Goal: Information Seeking & Learning: Learn about a topic

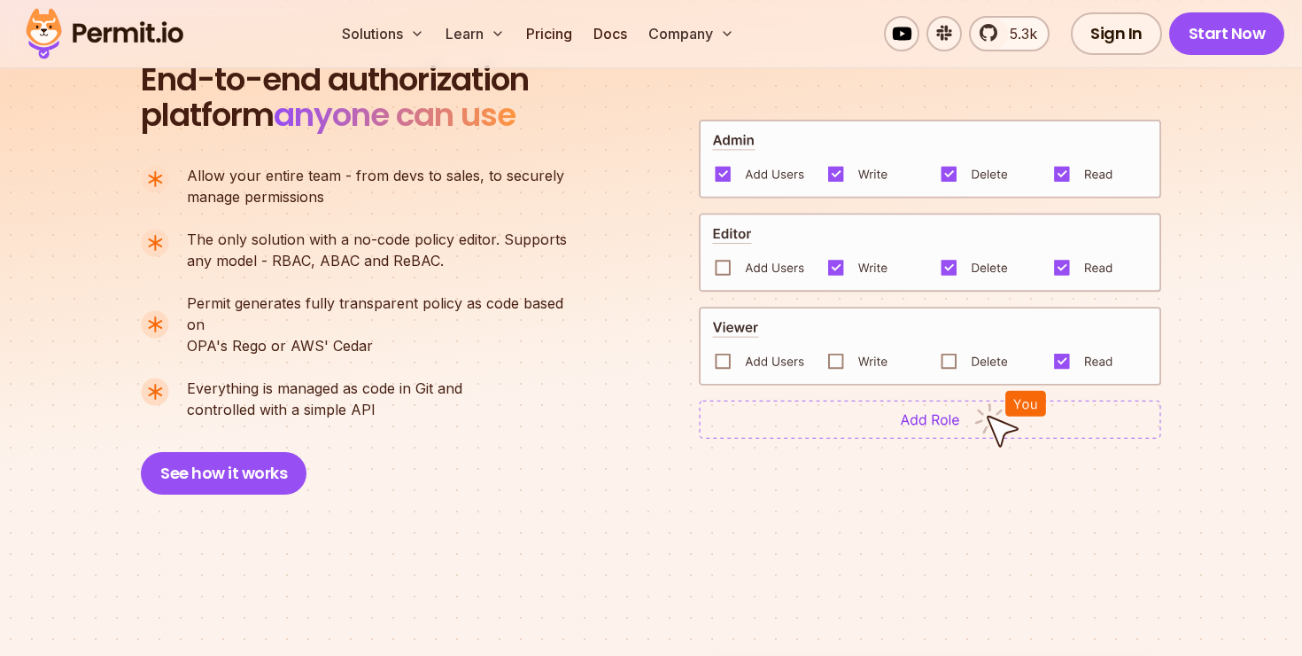
scroll to position [1272, 0]
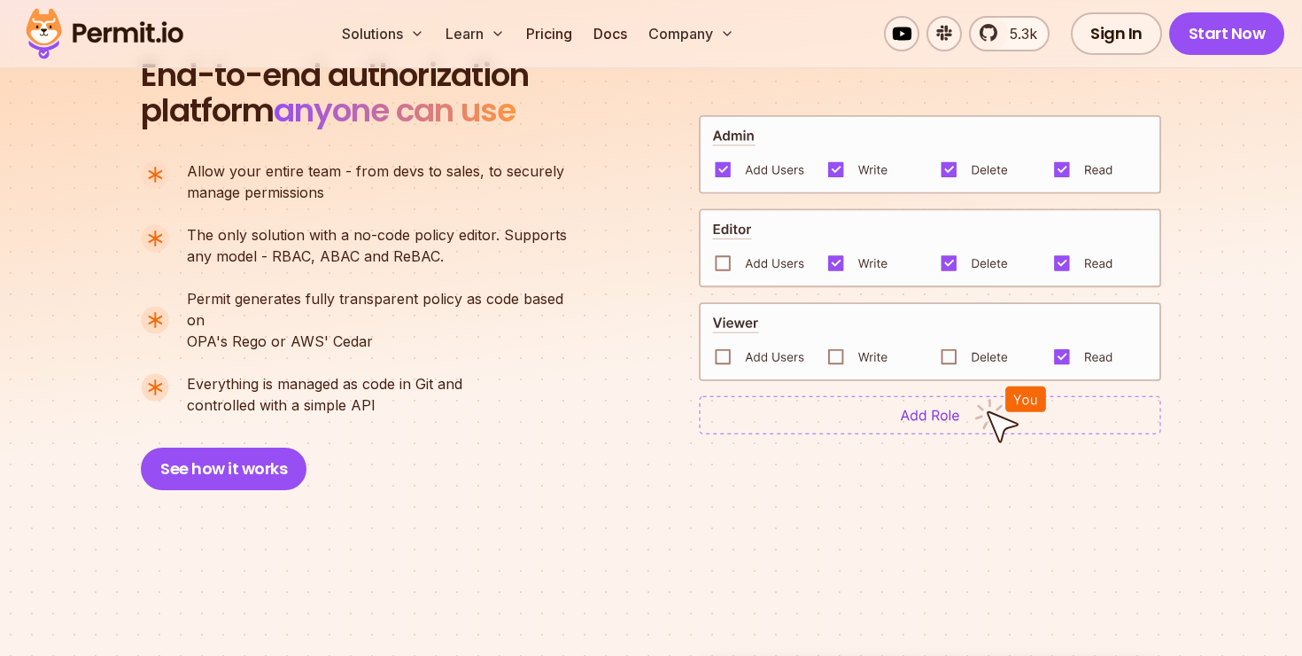
click at [721, 251] on img at bounding box center [930, 248] width 462 height 80
click at [834, 252] on img at bounding box center [930, 248] width 462 height 80
click at [726, 344] on img at bounding box center [930, 341] width 462 height 79
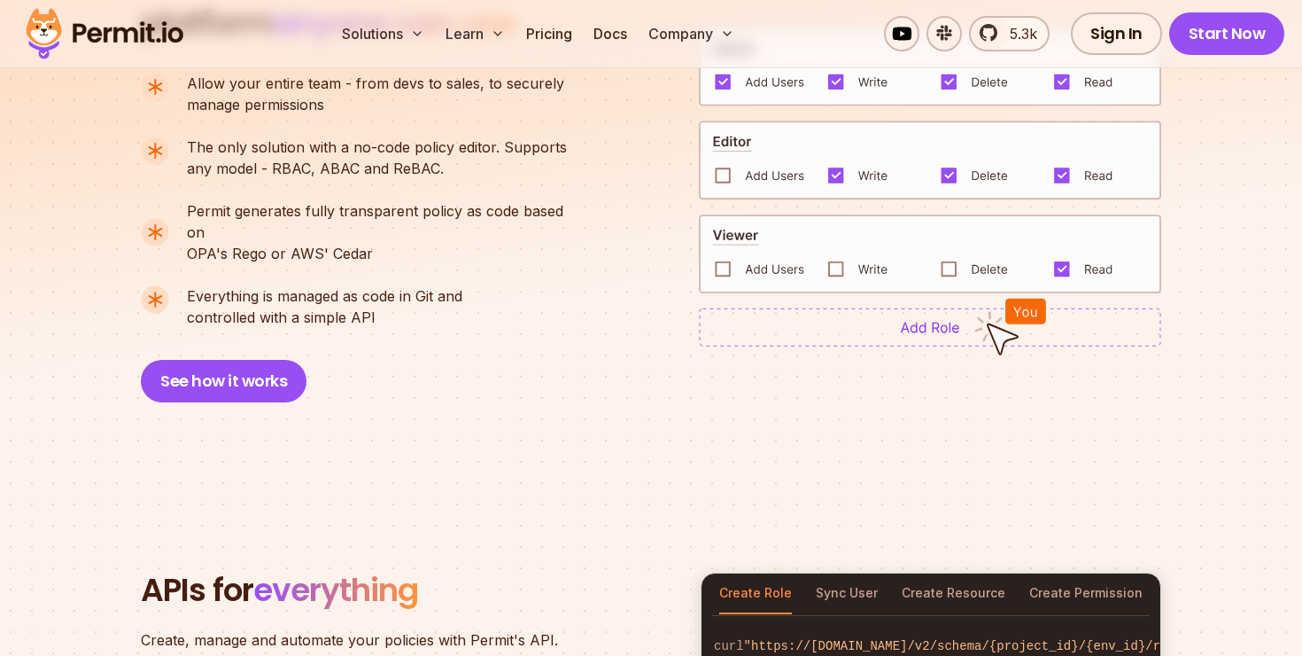
scroll to position [1361, 0]
click at [831, 319] on img at bounding box center [930, 326] width 462 height 39
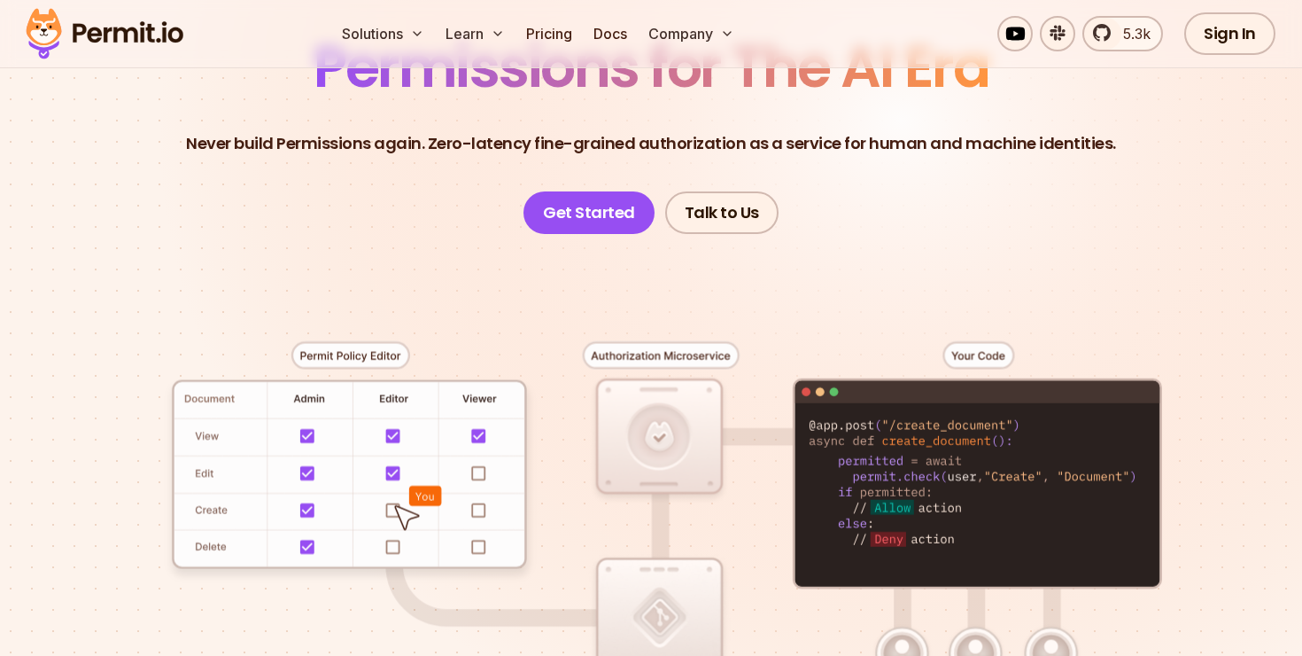
scroll to position [0, 0]
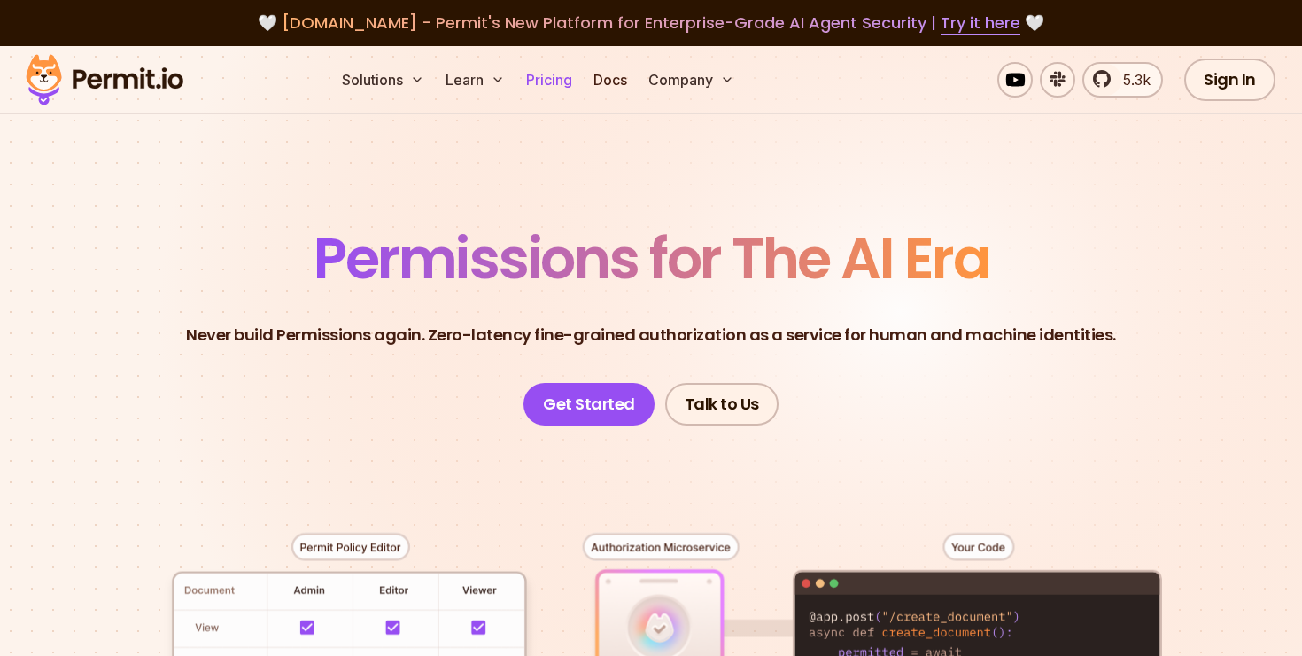
click at [565, 84] on link "Pricing" at bounding box center [549, 79] width 60 height 35
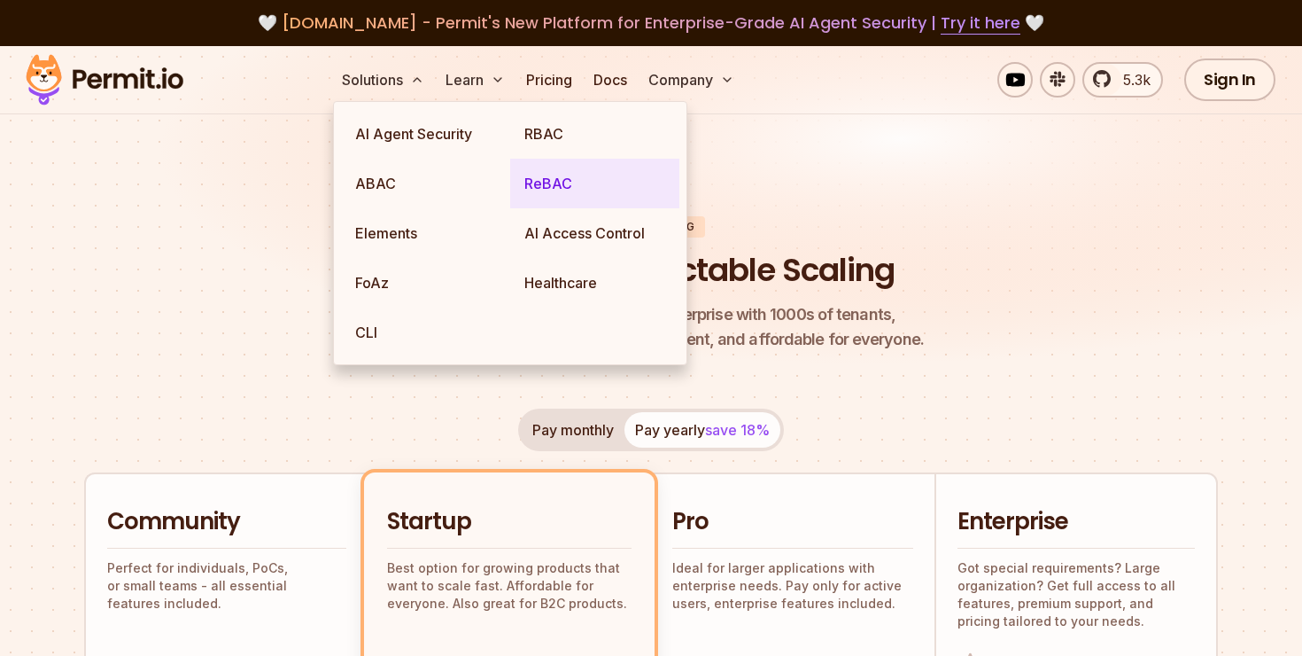
click at [567, 176] on link "ReBAC" at bounding box center [594, 184] width 169 height 50
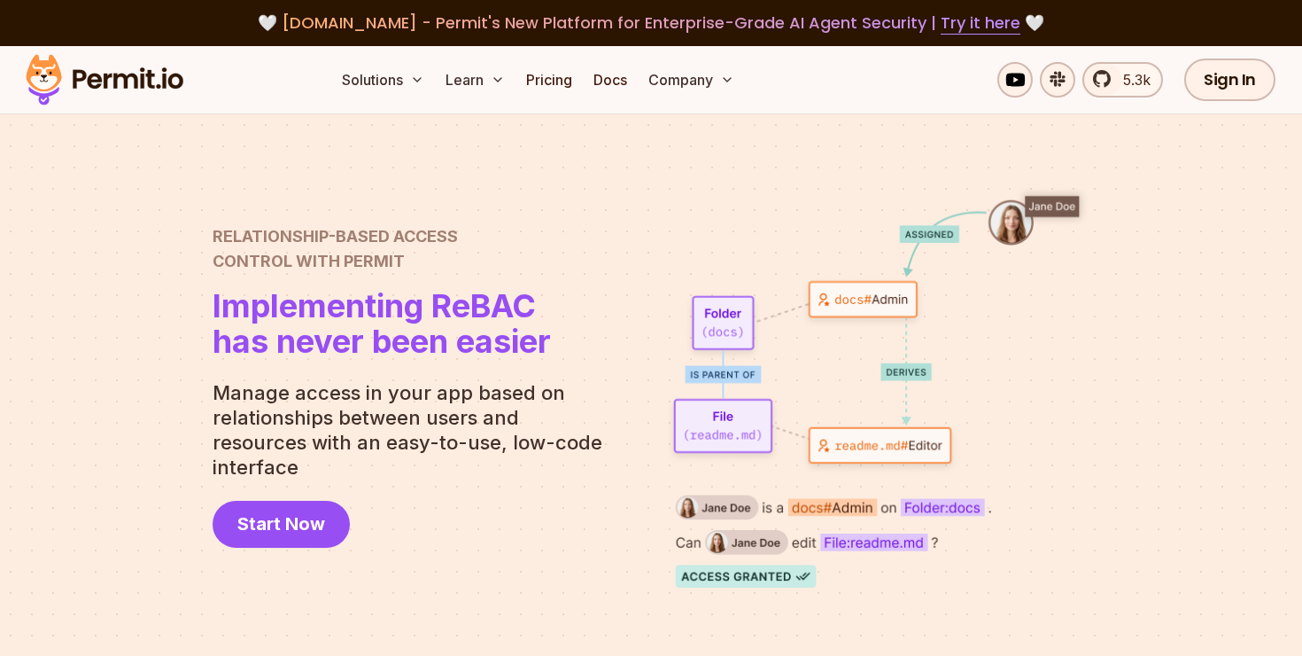
click at [454, 525] on div "Relationship-Based Access Control with Permit Relationship Based Access Control…" at bounding box center [415, 385] width 404 height 323
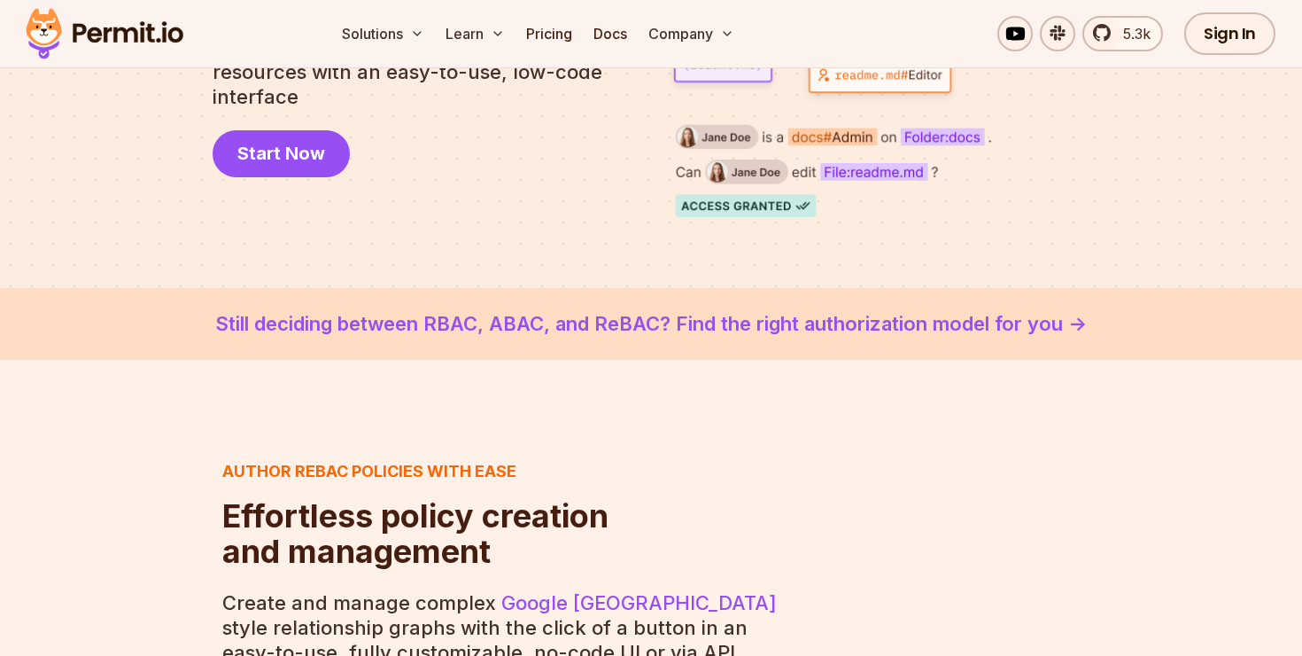
scroll to position [404, 0]
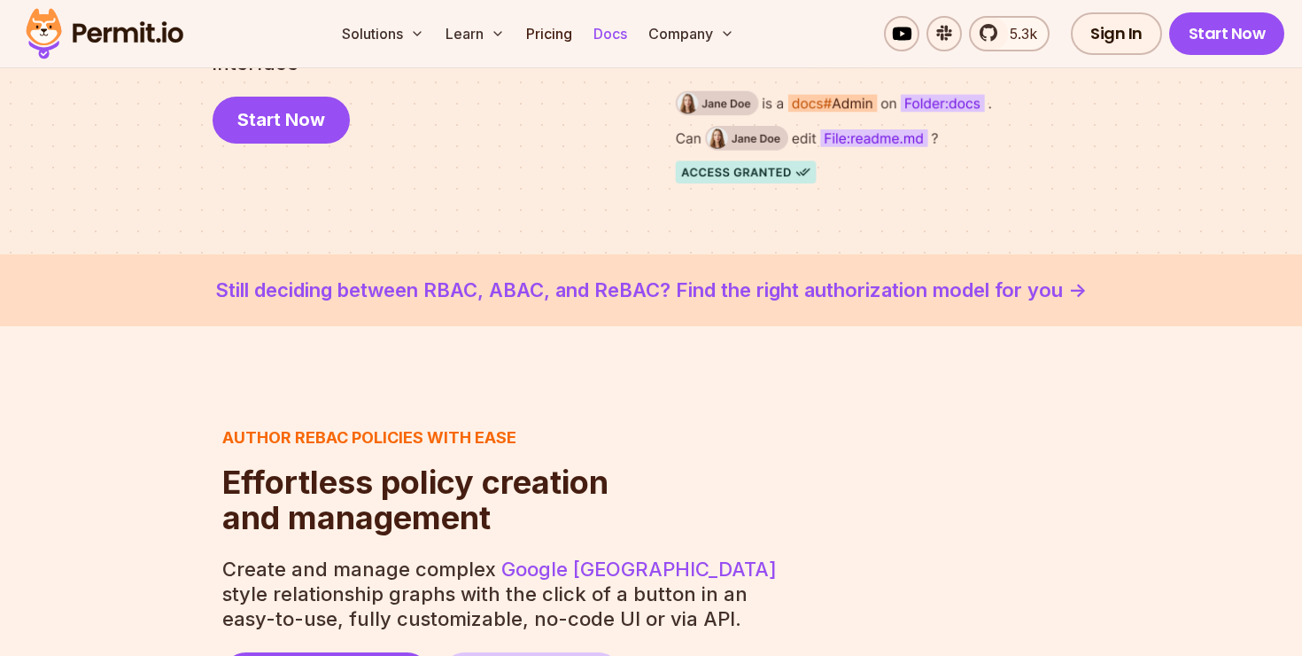
click at [614, 32] on link "Docs" at bounding box center [610, 33] width 48 height 35
click at [1028, 33] on span "5.3k" at bounding box center [1018, 33] width 38 height 21
